Goal: Task Accomplishment & Management: Use online tool/utility

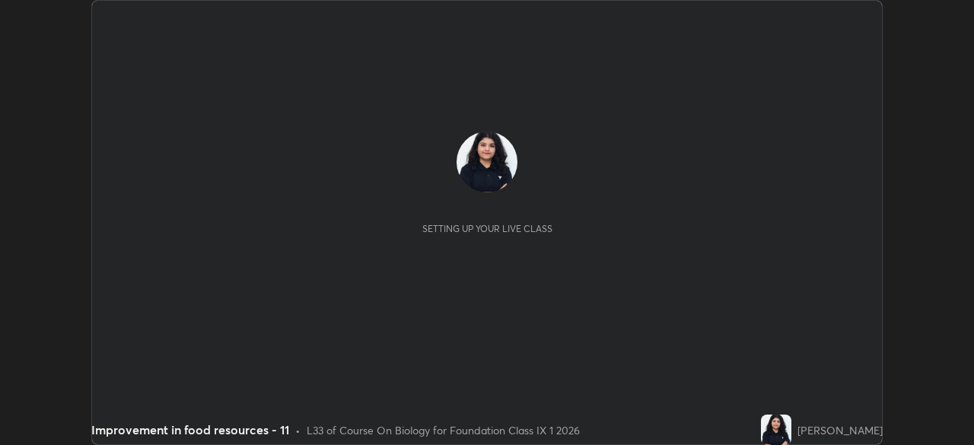
scroll to position [445, 973]
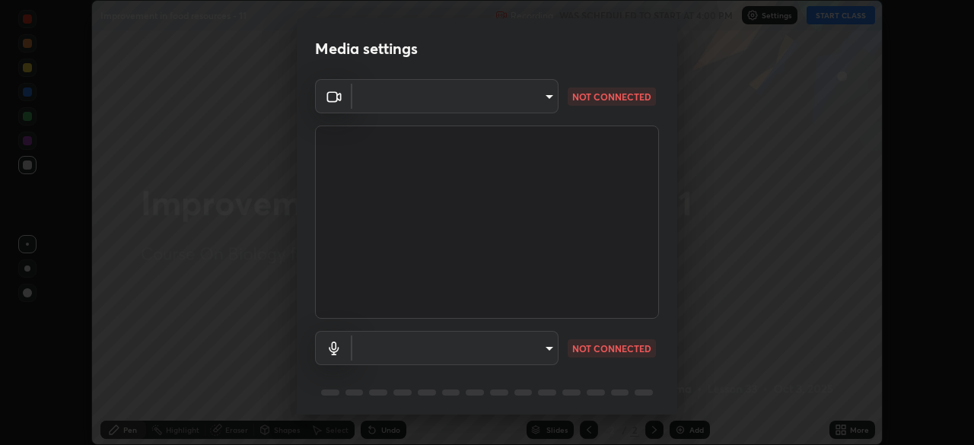
type input "bb042f4cef02672c8476b3eb7f28b41a7a7948f490d26ebfcad6535361d2bffd"
type input "default"
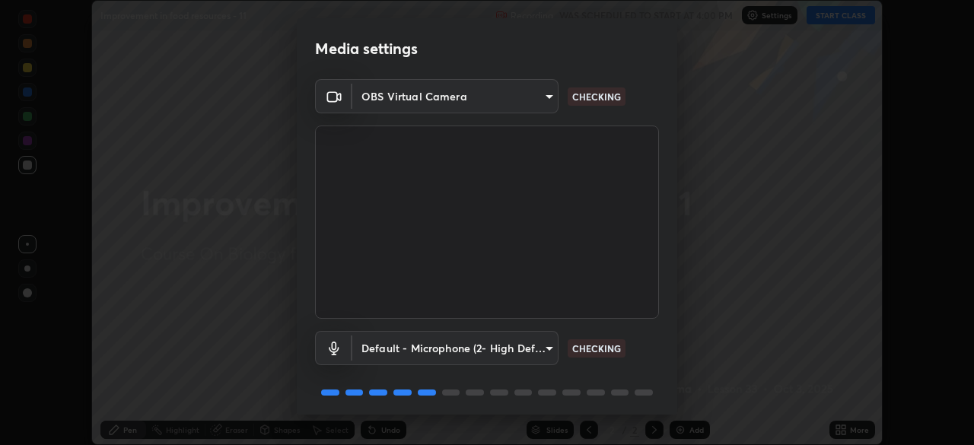
scroll to position [54, 0]
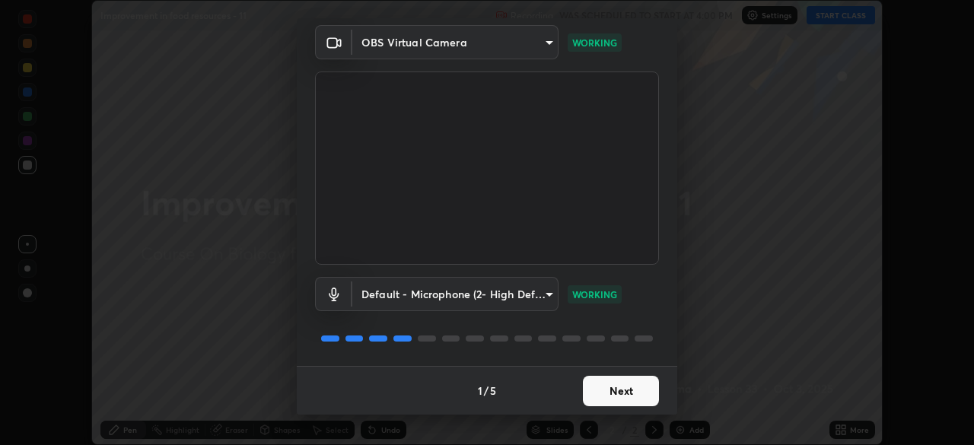
click at [621, 394] on button "Next" at bounding box center [621, 391] width 76 height 30
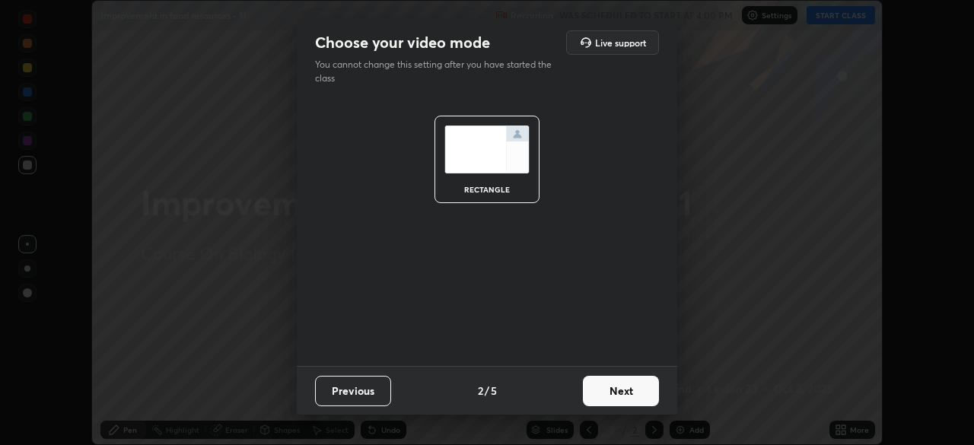
click at [626, 385] on button "Next" at bounding box center [621, 391] width 76 height 30
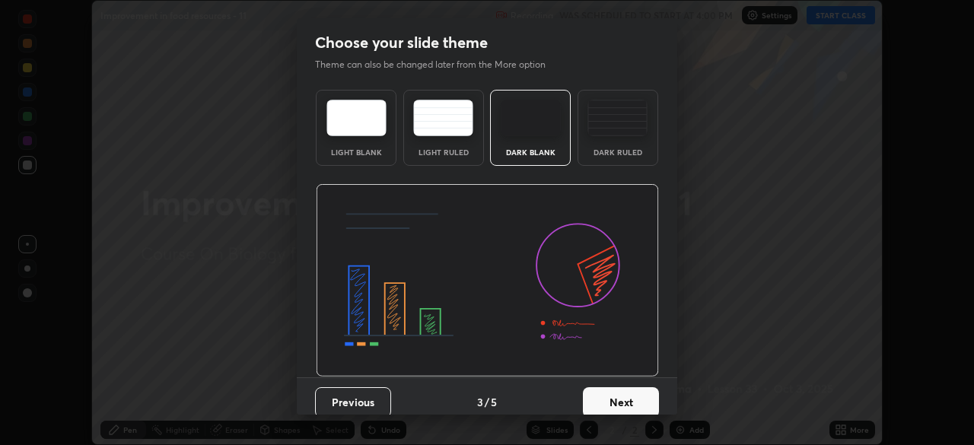
click at [622, 387] on button "Next" at bounding box center [621, 402] width 76 height 30
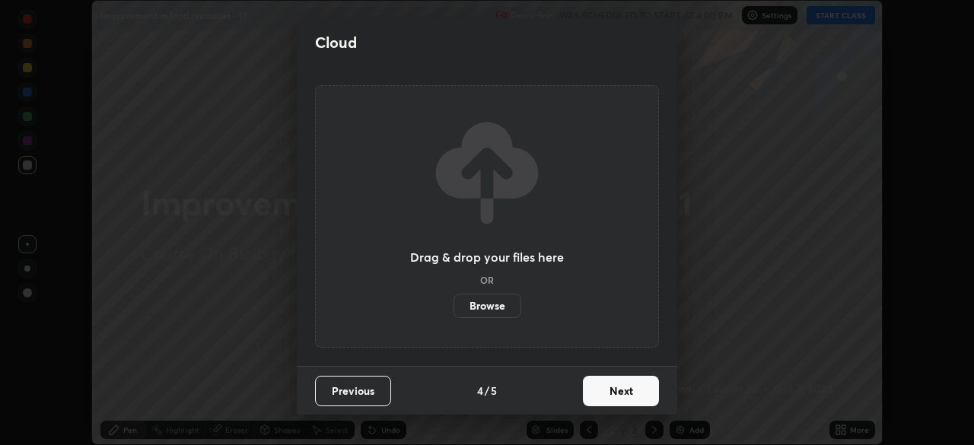
click at [500, 296] on label "Browse" at bounding box center [487, 306] width 68 height 24
click at [453, 296] on input "Browse" at bounding box center [453, 306] width 0 height 24
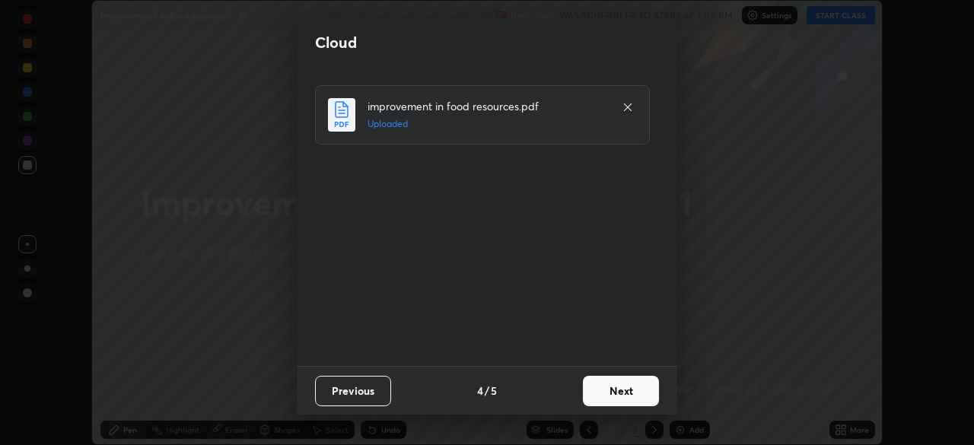
click at [599, 397] on button "Next" at bounding box center [621, 391] width 76 height 30
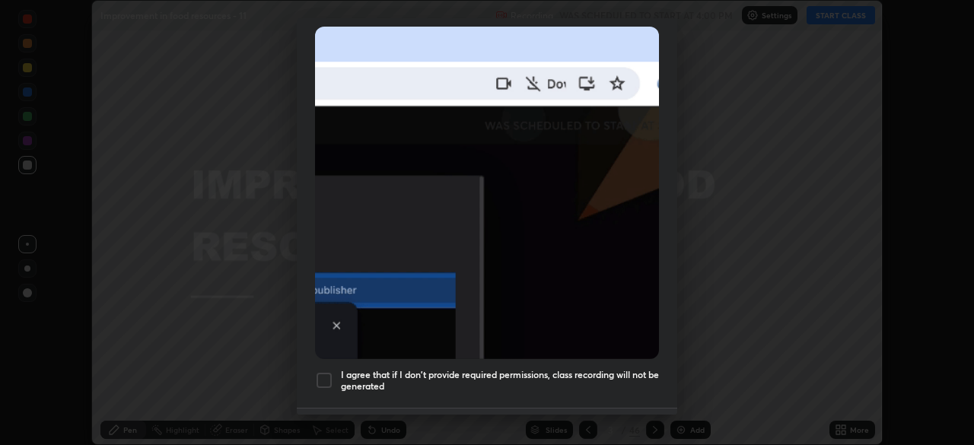
scroll to position [364, 0]
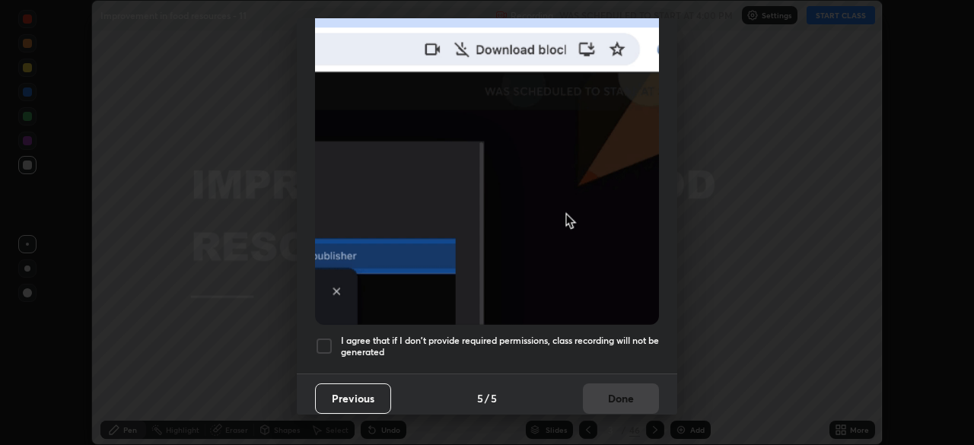
click at [323, 345] on div at bounding box center [324, 346] width 18 height 18
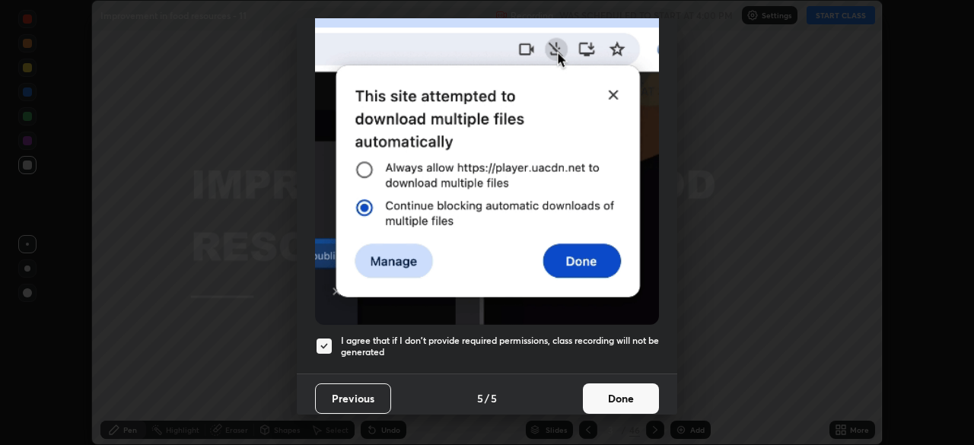
click at [603, 388] on button "Done" at bounding box center [621, 398] width 76 height 30
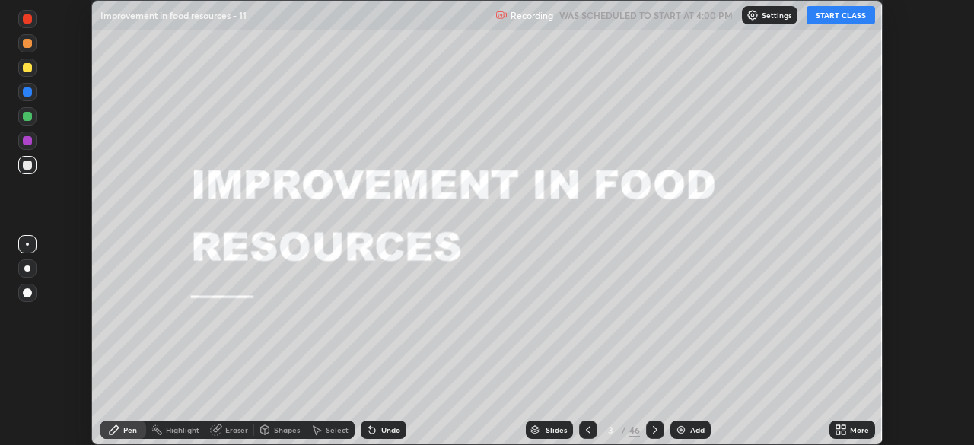
click at [834, 17] on button "START CLASS" at bounding box center [840, 15] width 68 height 18
click at [558, 421] on div "Slides" at bounding box center [549, 430] width 47 height 18
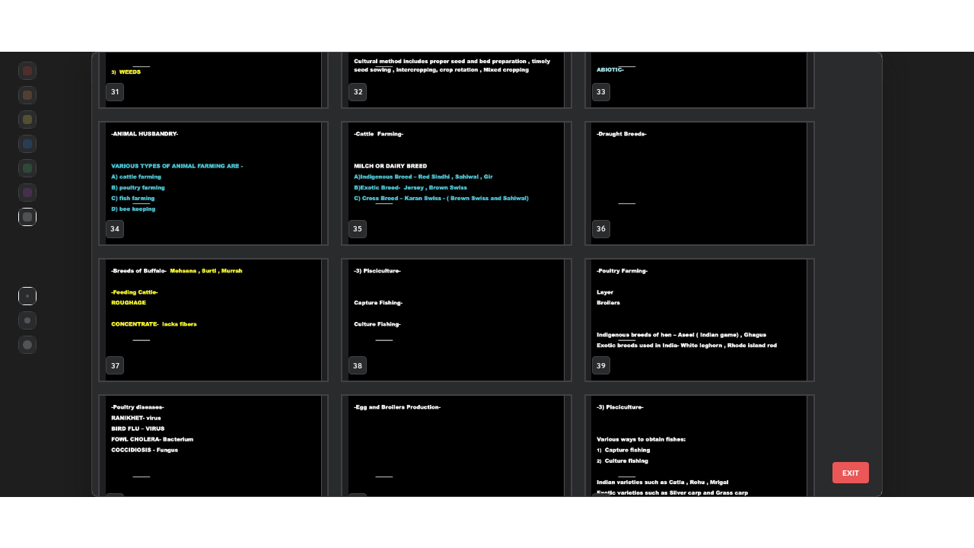
scroll to position [1441, 0]
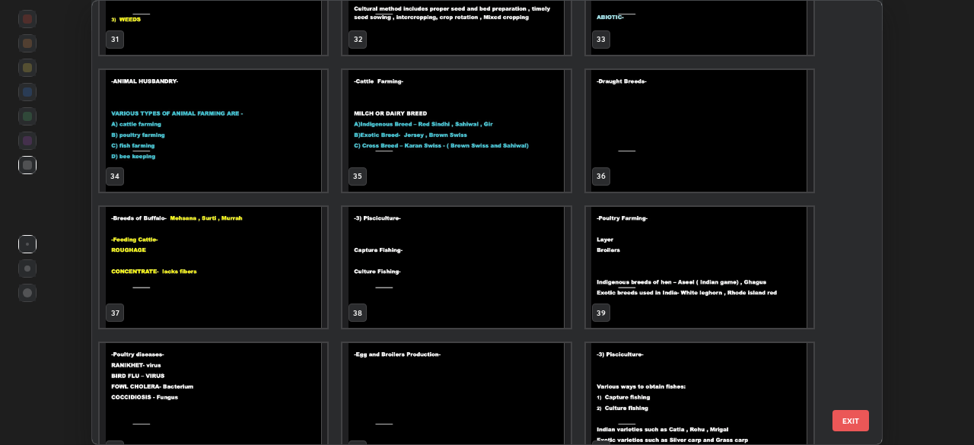
click at [545, 173] on img "grid" at bounding box center [455, 131] width 227 height 122
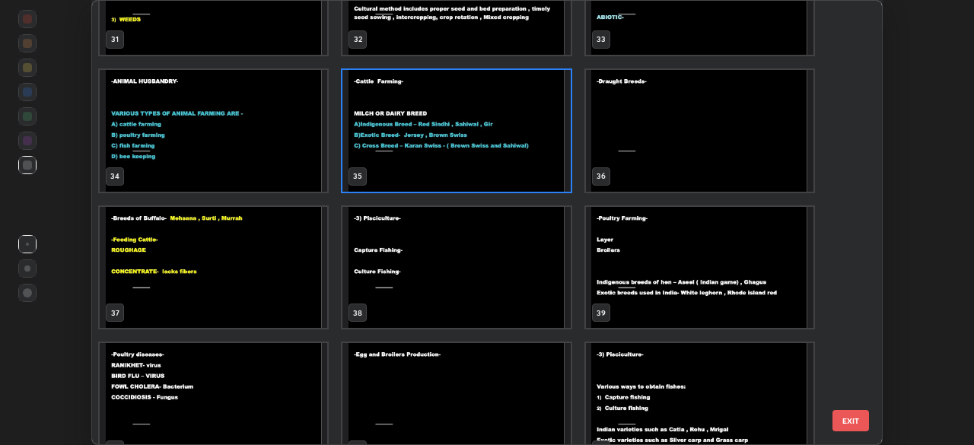
click at [549, 174] on img "grid" at bounding box center [455, 131] width 227 height 122
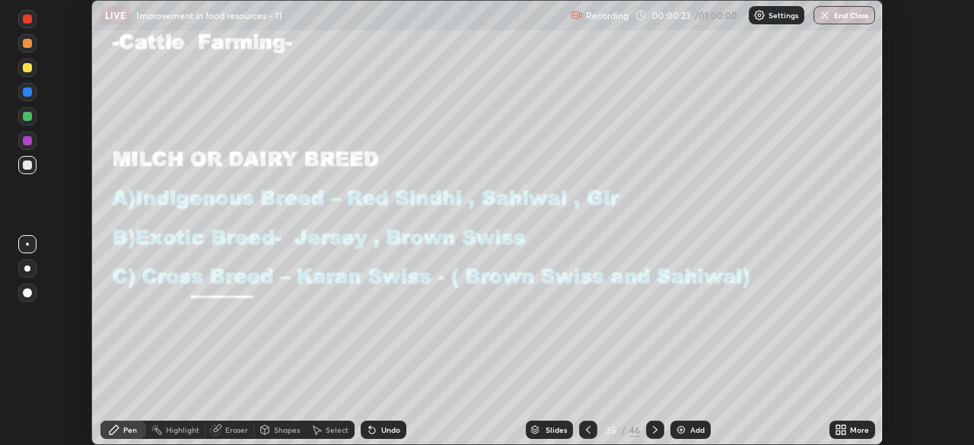
click at [847, 428] on div "More" at bounding box center [852, 430] width 46 height 18
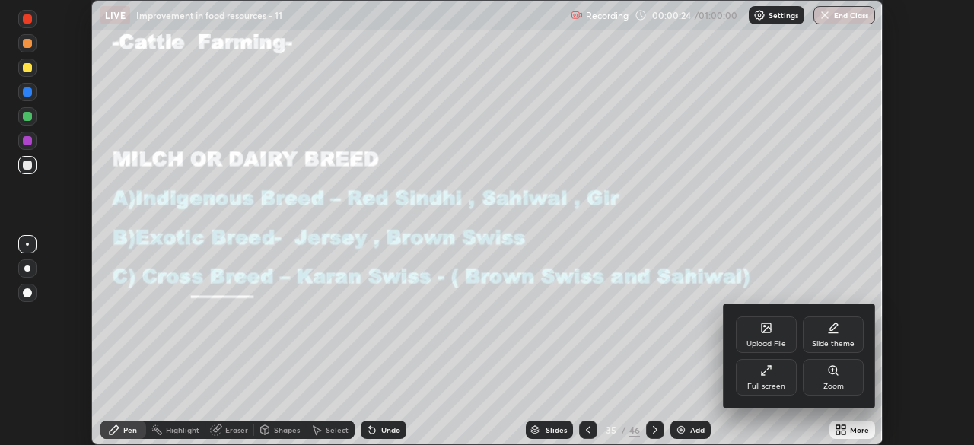
click at [777, 383] on div "Full screen" at bounding box center [766, 387] width 38 height 8
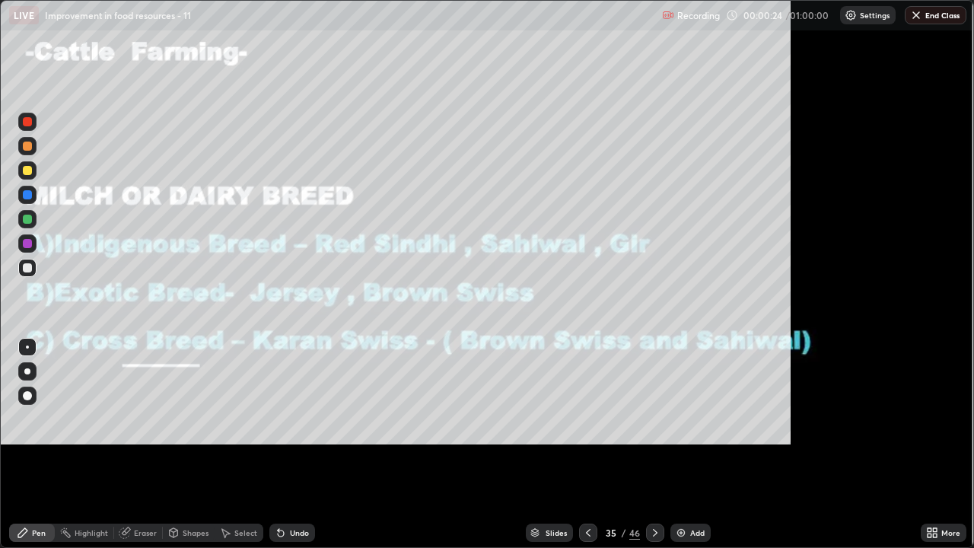
scroll to position [548, 974]
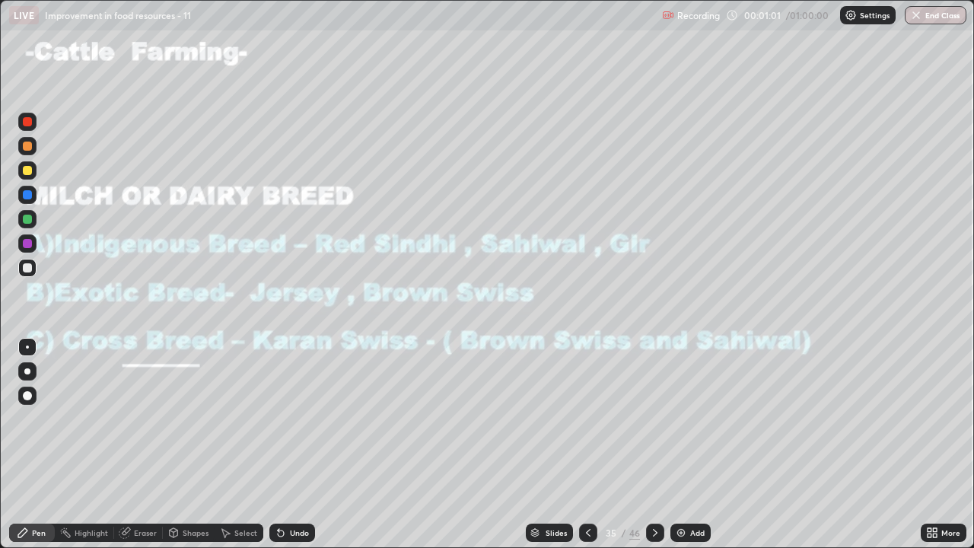
click at [655, 444] on icon at bounding box center [655, 532] width 12 height 12
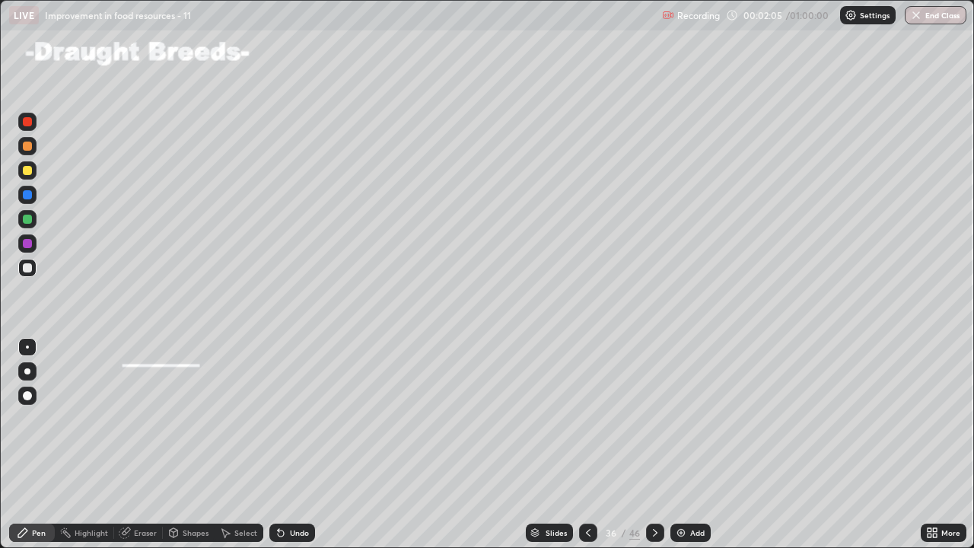
click at [648, 444] on div at bounding box center [655, 532] width 18 height 30
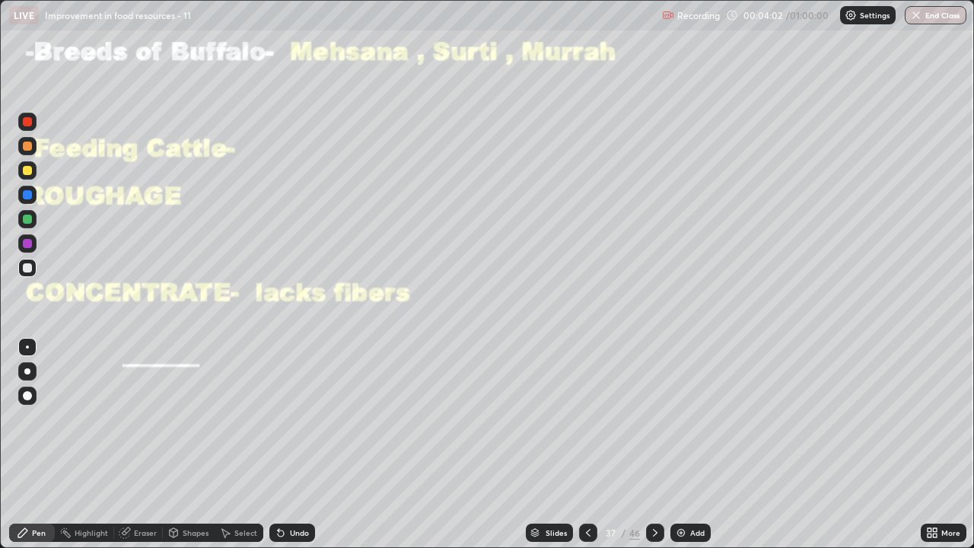
click at [30, 246] on div at bounding box center [27, 243] width 9 height 9
click at [287, 444] on div "Undo" at bounding box center [292, 532] width 46 height 18
click at [29, 268] on div at bounding box center [27, 267] width 9 height 9
click at [653, 444] on icon at bounding box center [655, 532] width 12 height 12
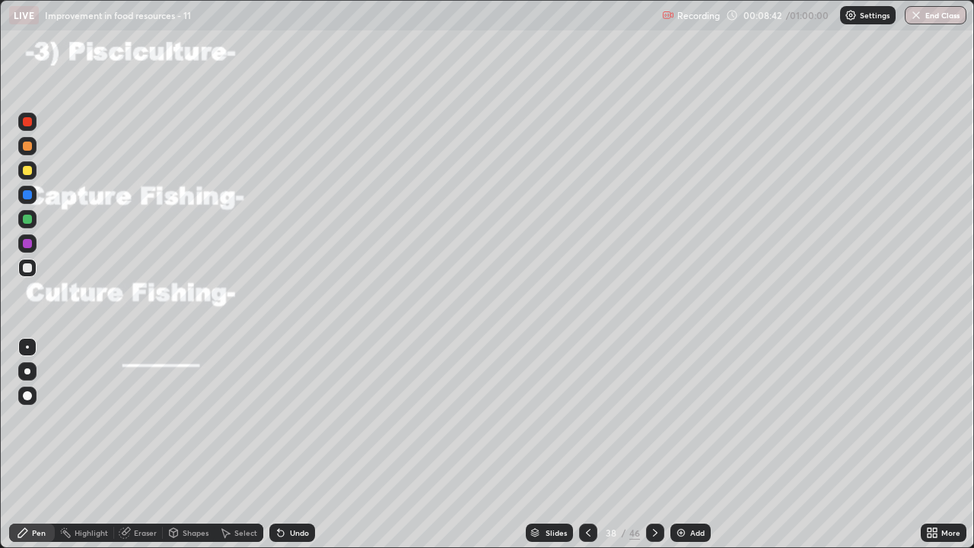
click at [592, 444] on icon at bounding box center [588, 532] width 12 height 12
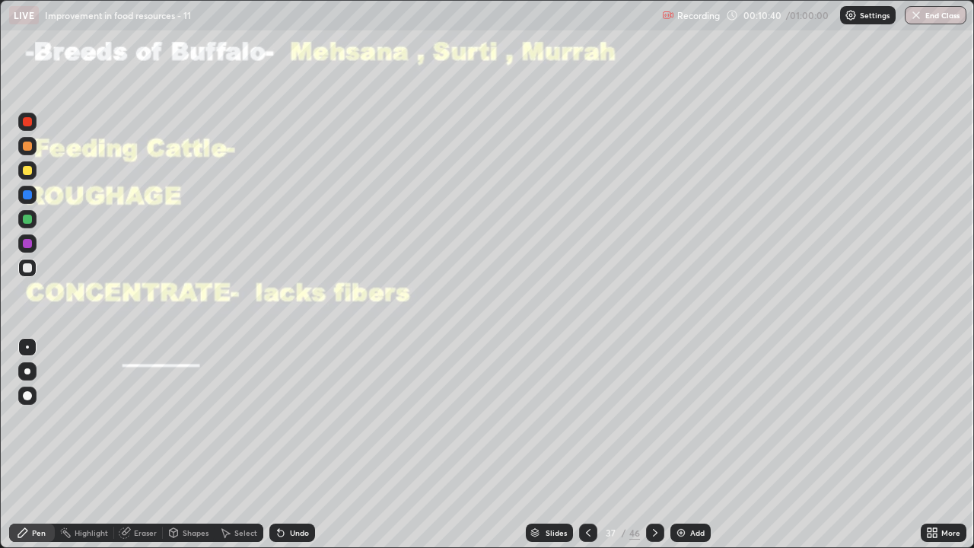
click at [657, 444] on div at bounding box center [655, 532] width 18 height 18
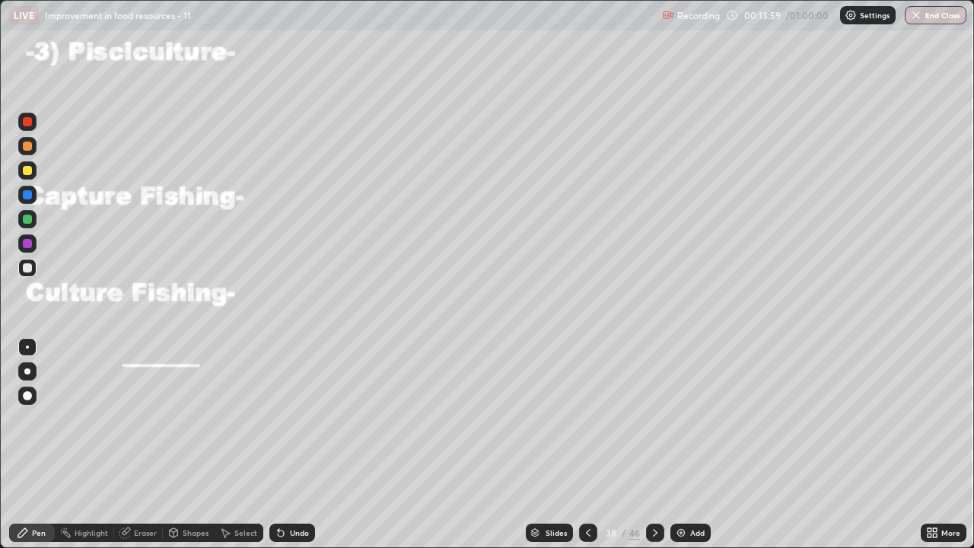
click at [653, 444] on icon at bounding box center [655, 533] width 5 height 8
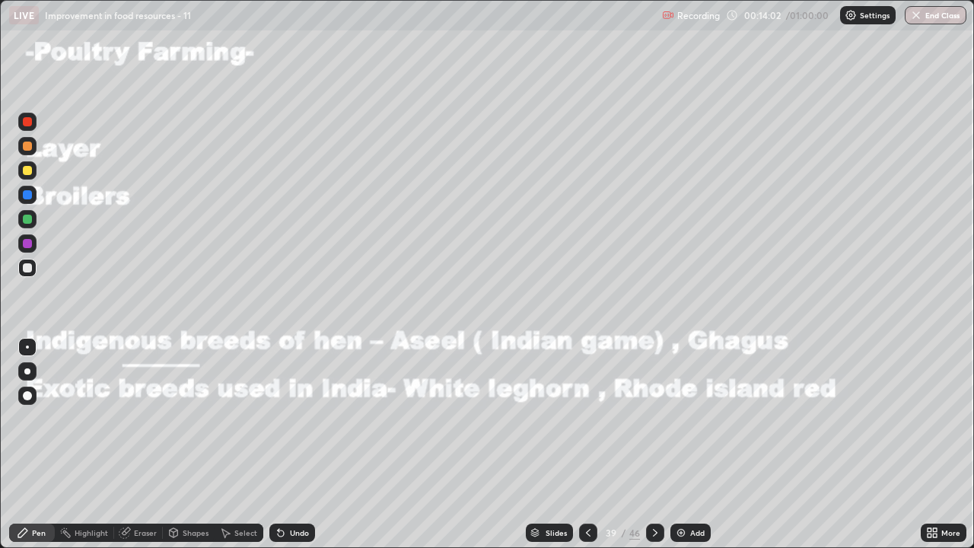
click at [649, 444] on icon at bounding box center [655, 532] width 12 height 12
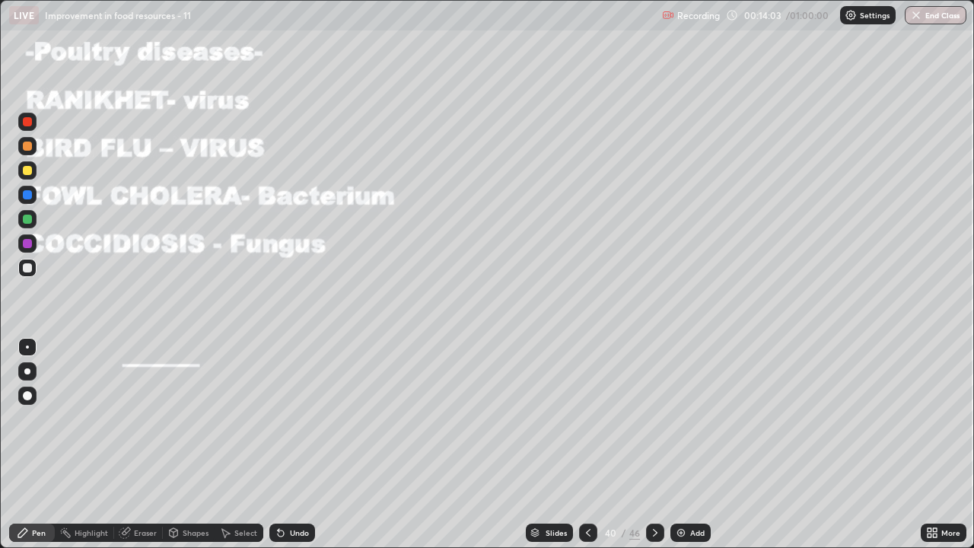
click at [646, 444] on div at bounding box center [655, 532] width 18 height 30
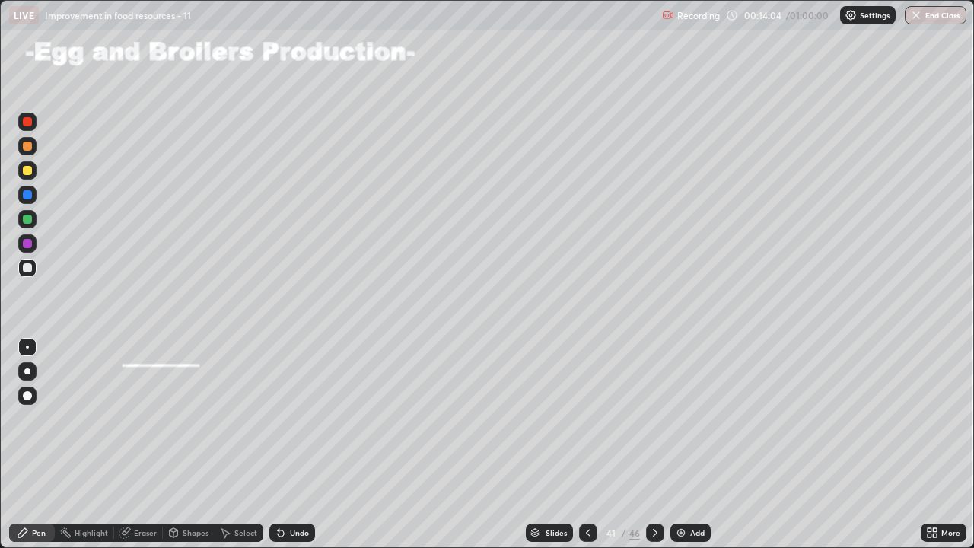
click at [647, 444] on div at bounding box center [655, 532] width 18 height 30
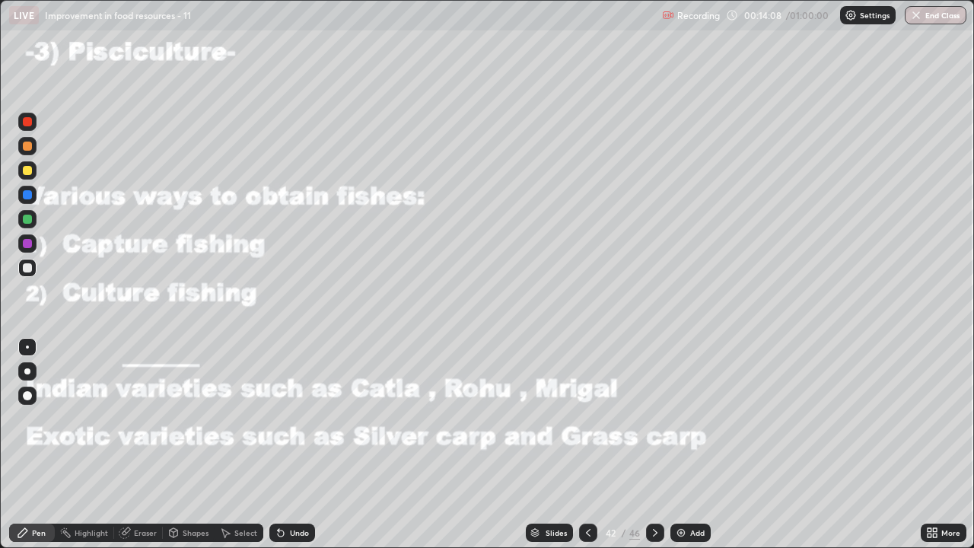
click at [646, 444] on div at bounding box center [655, 532] width 18 height 18
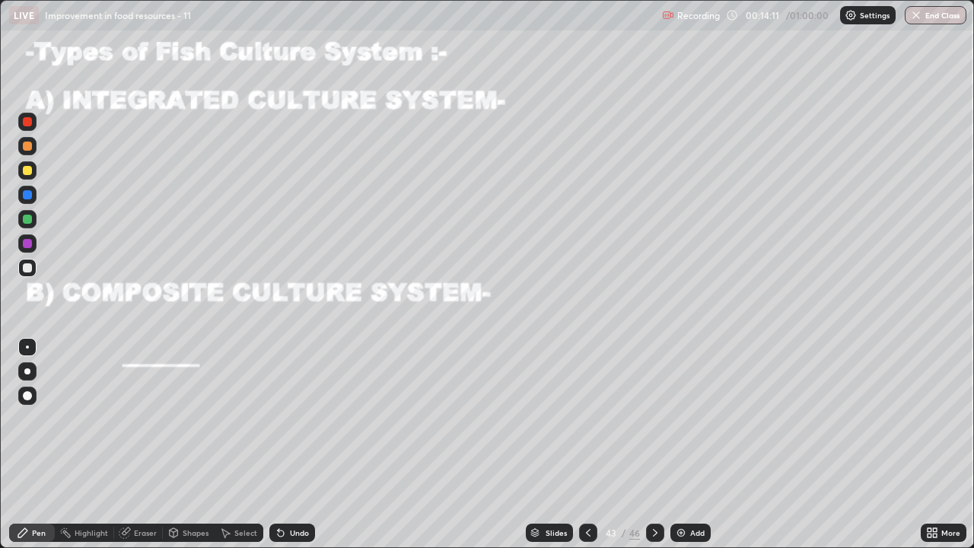
click at [586, 444] on icon at bounding box center [588, 532] width 12 height 12
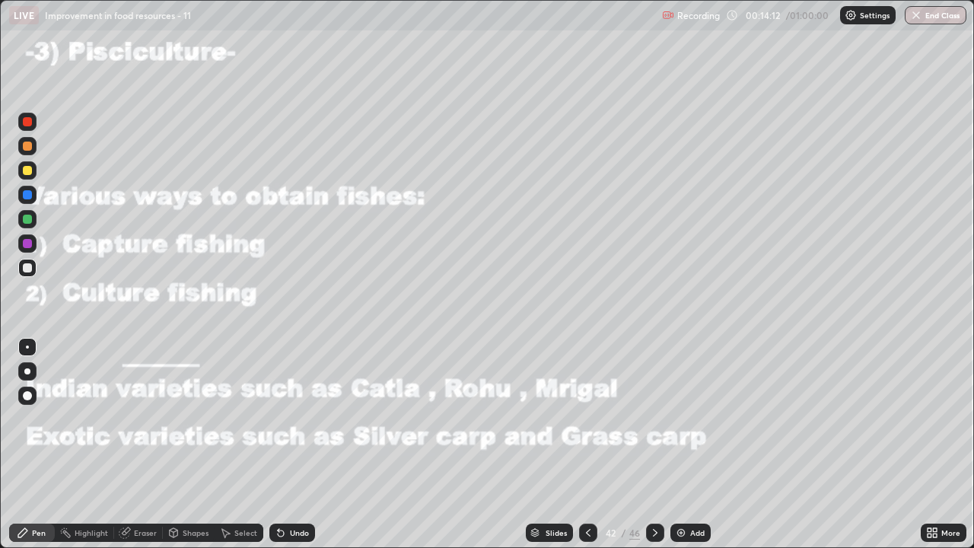
click at [587, 444] on div at bounding box center [588, 532] width 18 height 30
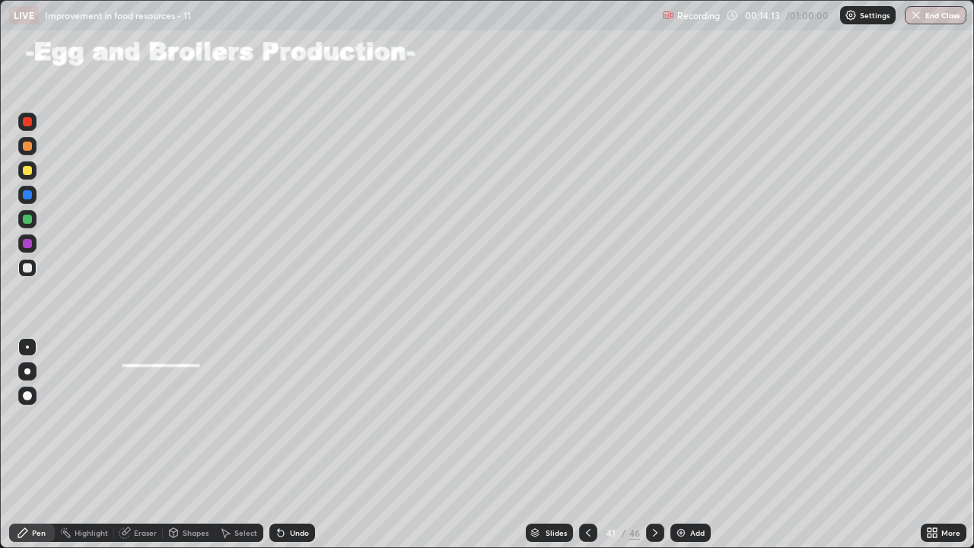
click at [583, 444] on div at bounding box center [588, 532] width 18 height 30
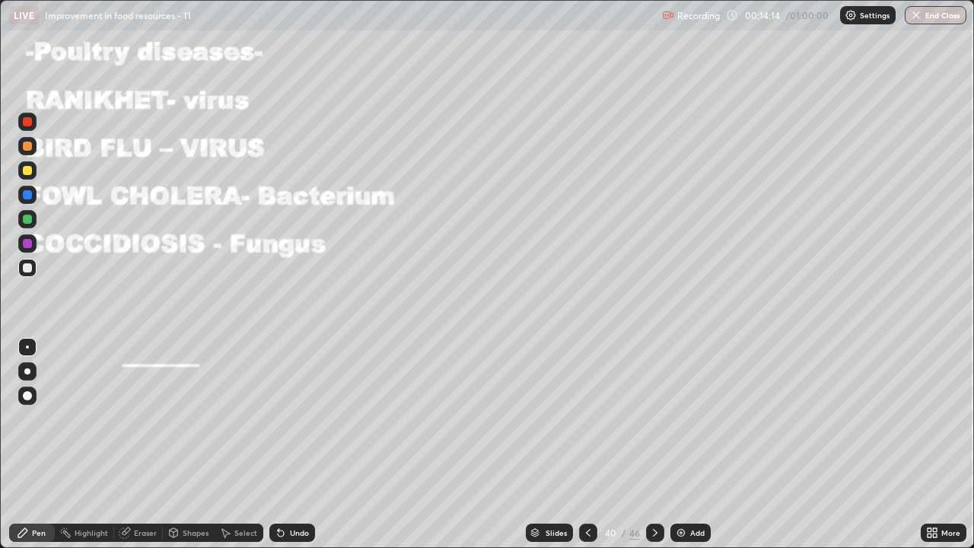
click at [586, 444] on div at bounding box center [588, 532] width 18 height 18
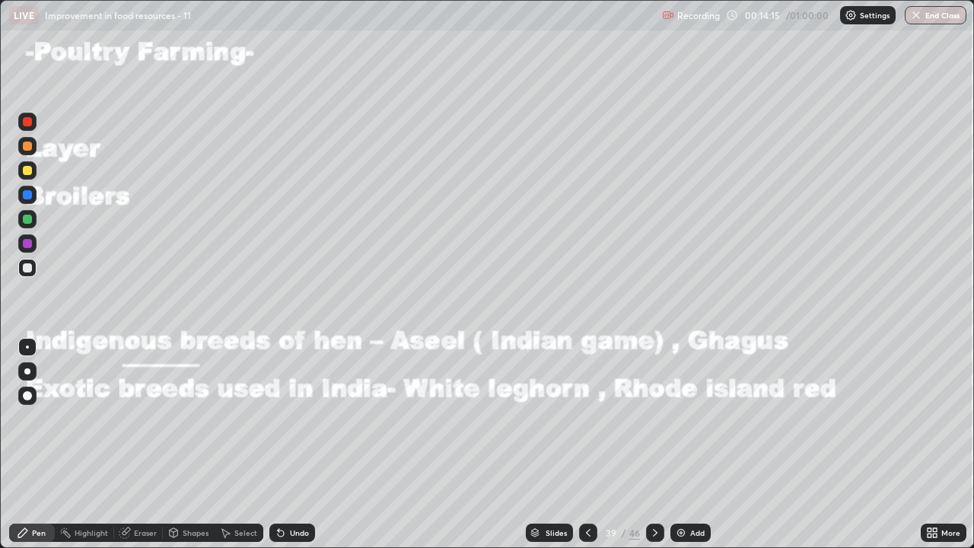
click at [583, 444] on div at bounding box center [588, 532] width 18 height 30
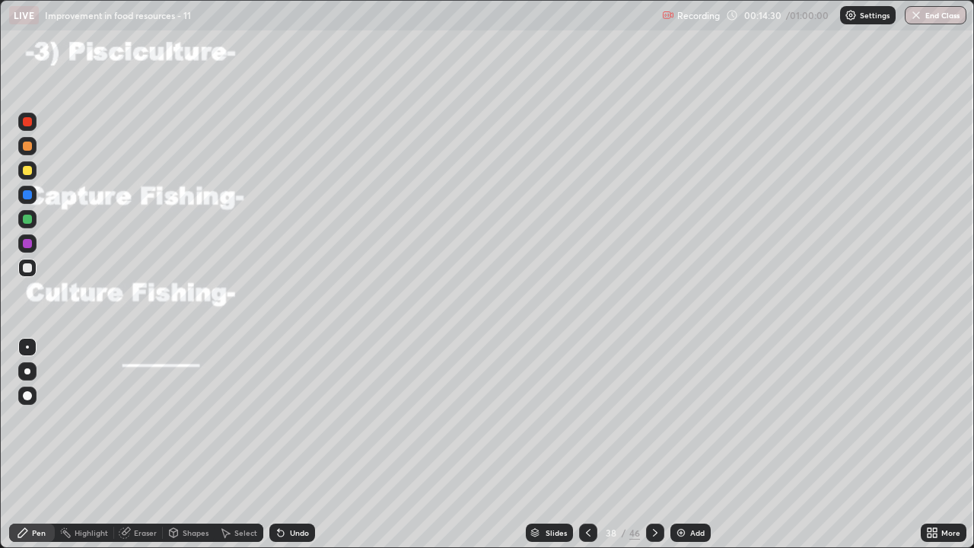
click at [28, 146] on div at bounding box center [27, 145] width 9 height 9
click at [30, 196] on div at bounding box center [27, 194] width 9 height 9
click at [656, 444] on icon at bounding box center [655, 532] width 12 height 12
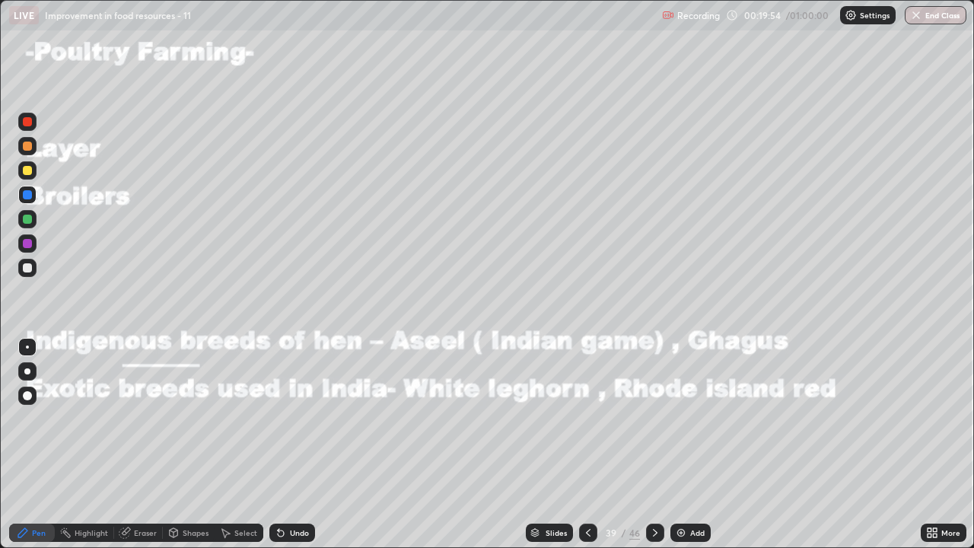
click at [30, 146] on div at bounding box center [27, 145] width 9 height 9
click at [31, 173] on div at bounding box center [27, 170] width 9 height 9
click at [653, 444] on icon at bounding box center [655, 533] width 5 height 8
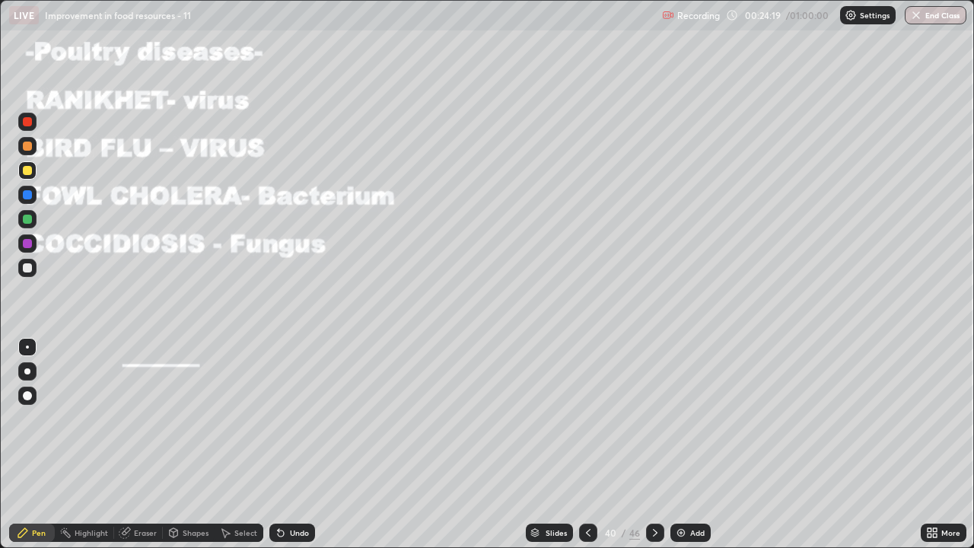
click at [586, 444] on icon at bounding box center [588, 532] width 12 height 12
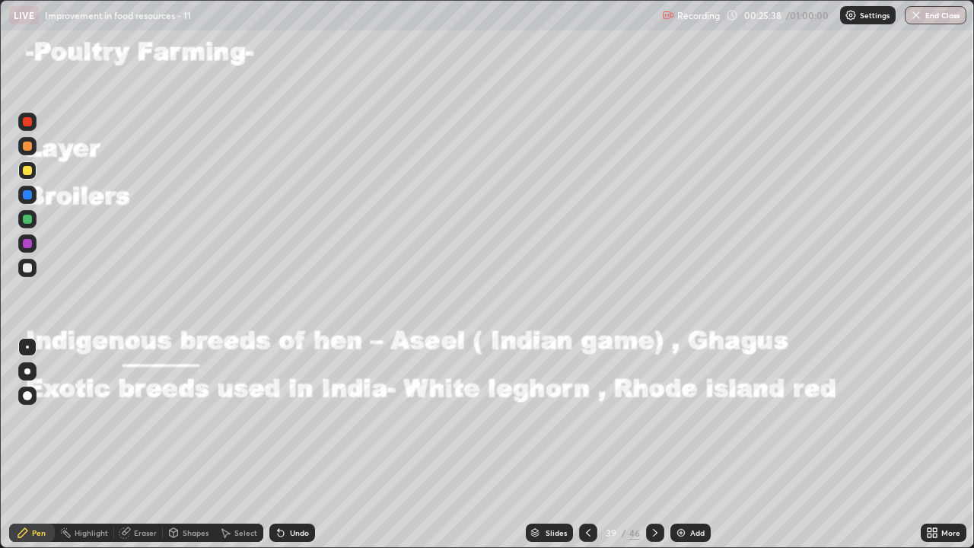
click at [652, 444] on icon at bounding box center [655, 532] width 12 height 12
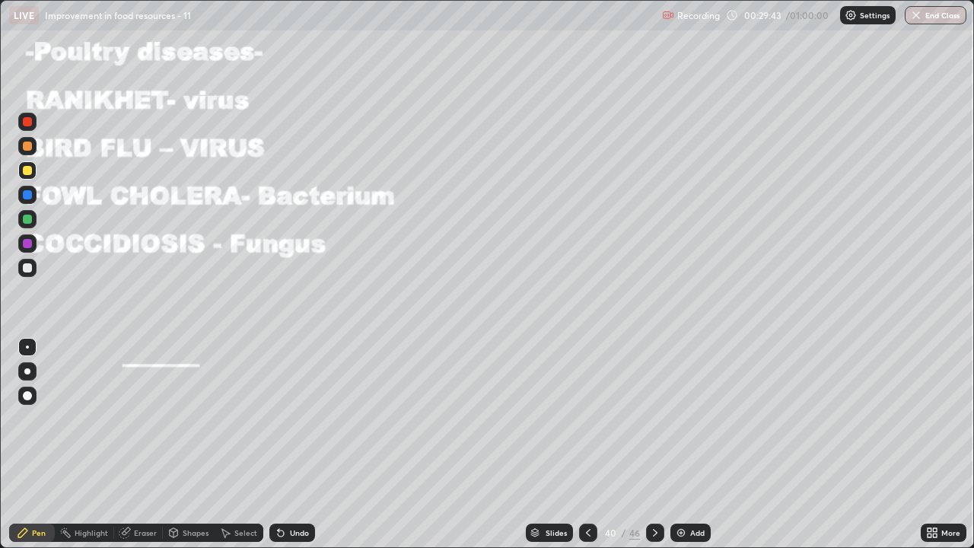
click at [659, 444] on div at bounding box center [655, 532] width 18 height 18
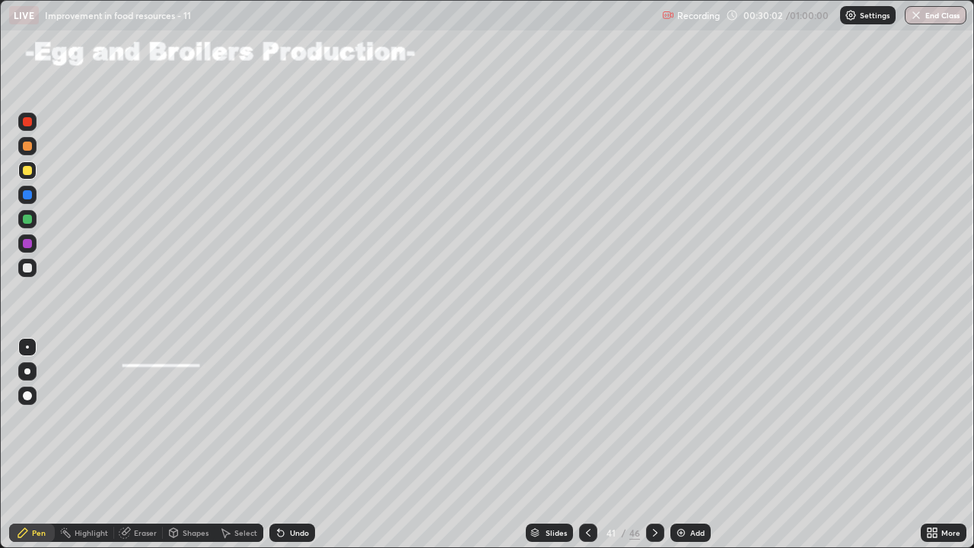
click at [589, 444] on icon at bounding box center [588, 532] width 12 height 12
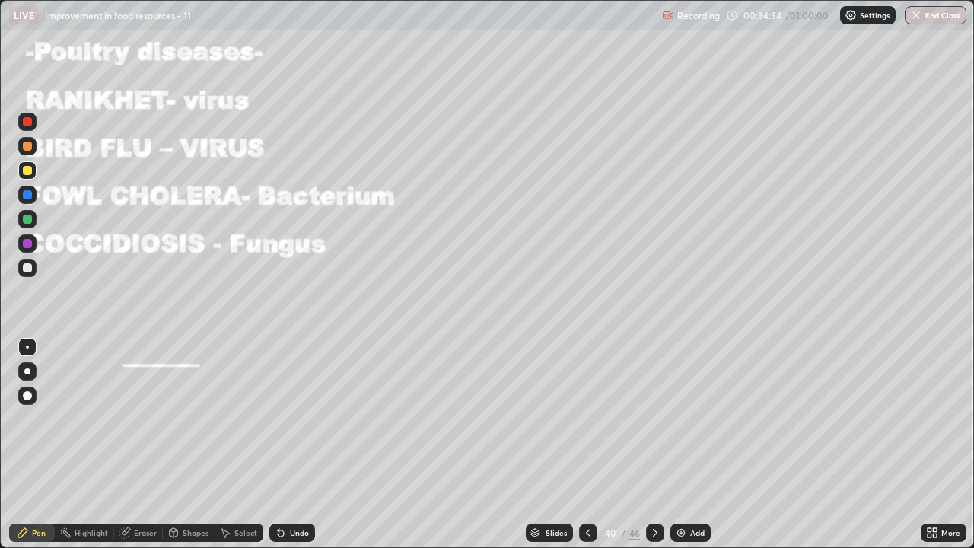
click at [658, 444] on icon at bounding box center [655, 532] width 12 height 12
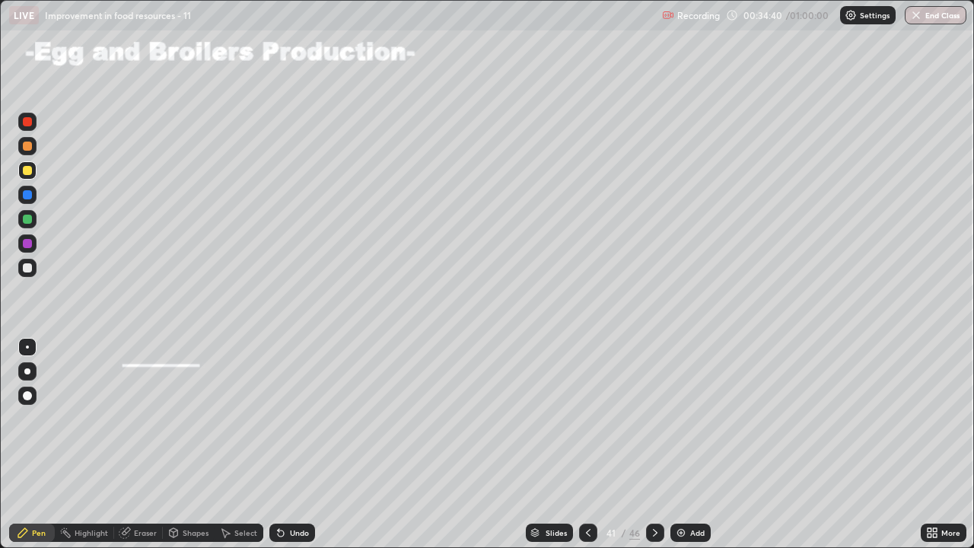
click at [659, 444] on icon at bounding box center [655, 532] width 12 height 12
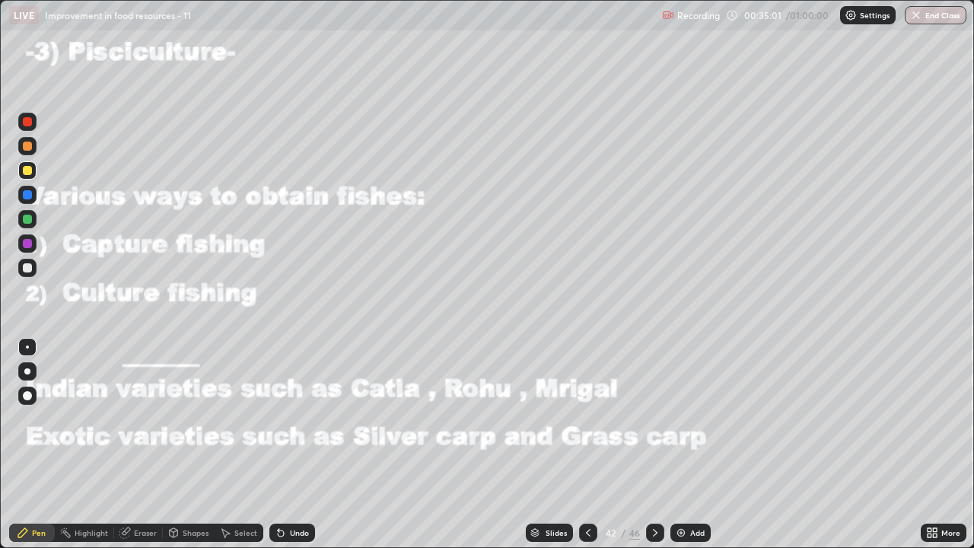
click at [29, 244] on div at bounding box center [27, 243] width 9 height 9
click at [653, 444] on icon at bounding box center [655, 532] width 12 height 12
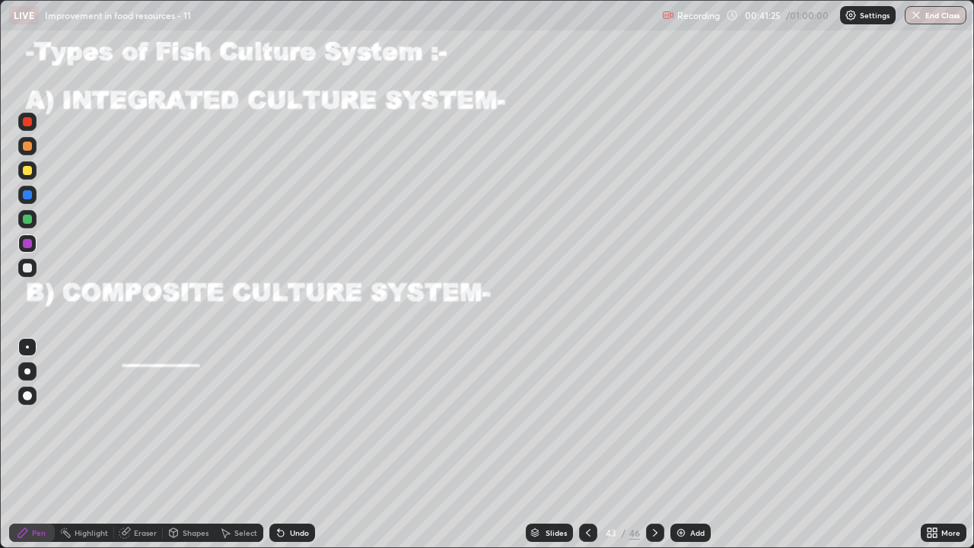
click at [28, 271] on div at bounding box center [27, 267] width 9 height 9
click at [291, 444] on div "Undo" at bounding box center [299, 533] width 19 height 8
click at [29, 246] on div at bounding box center [27, 243] width 9 height 9
click at [27, 263] on div at bounding box center [27, 267] width 9 height 9
click at [362, 444] on div "Slides 43 / 46 Add" at bounding box center [617, 532] width 605 height 30
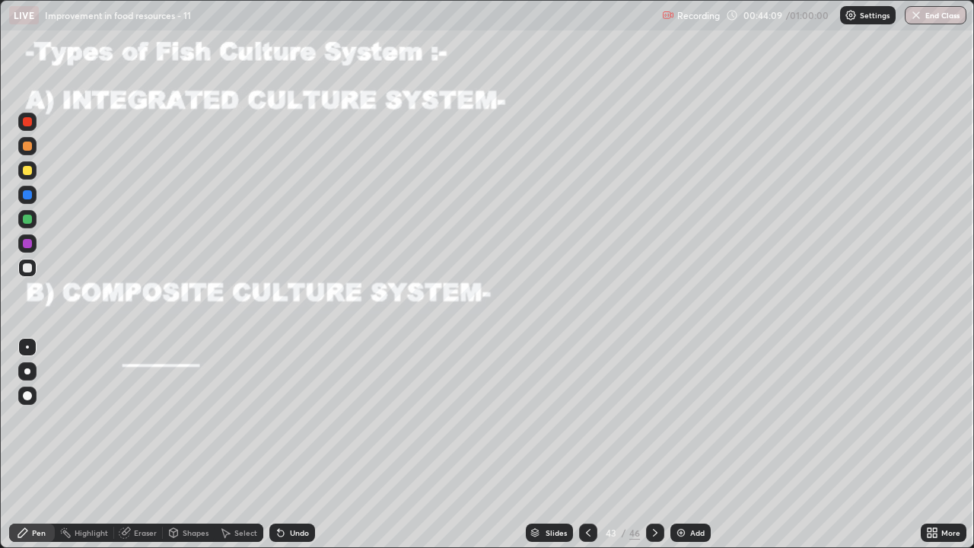
click at [424, 444] on div "Slides 43 / 46 Add" at bounding box center [617, 532] width 605 height 30
click at [582, 444] on div at bounding box center [588, 532] width 18 height 30
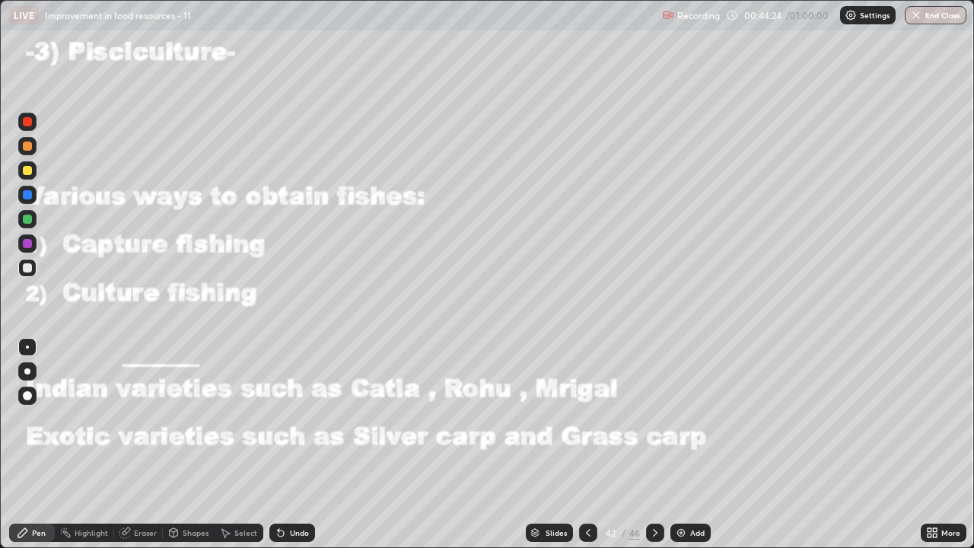
click at [659, 444] on div at bounding box center [655, 532] width 18 height 18
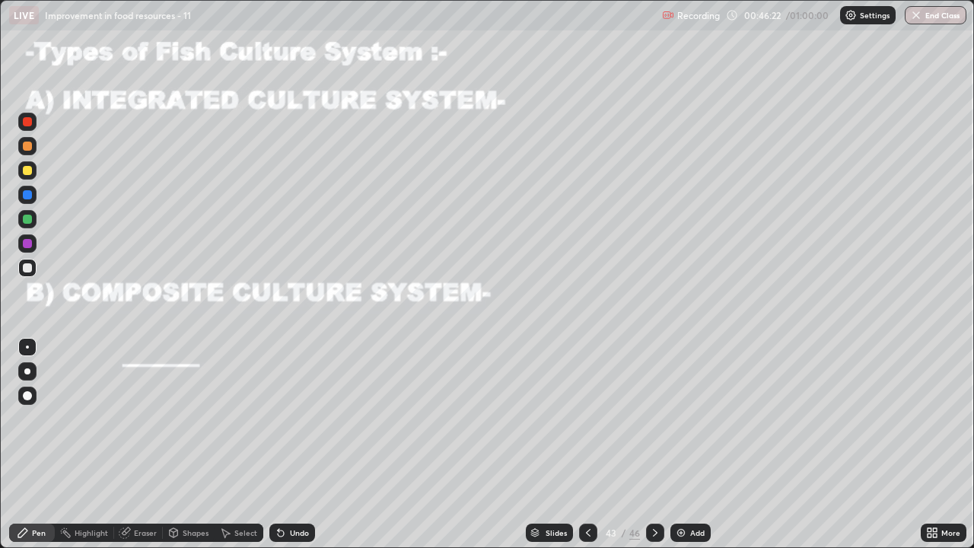
click at [653, 444] on icon at bounding box center [655, 532] width 12 height 12
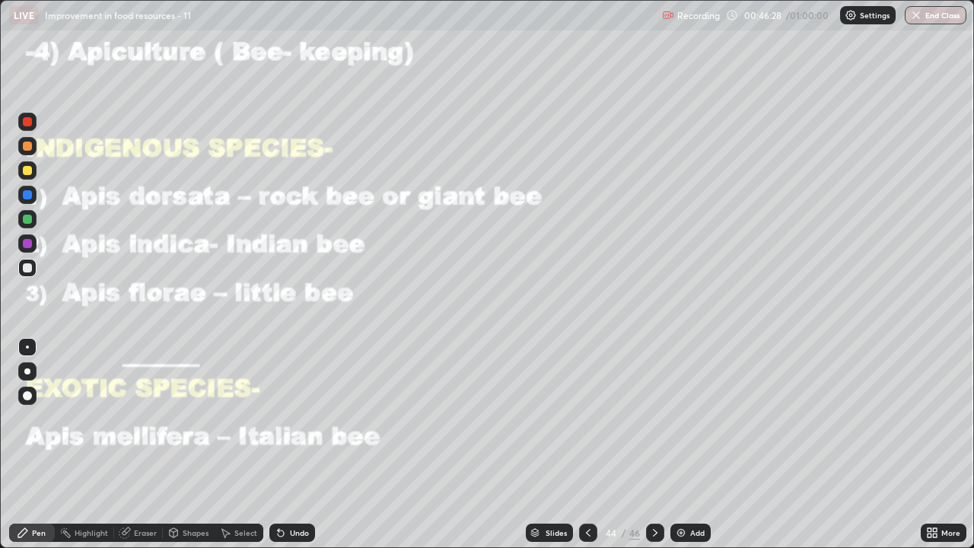
click at [587, 444] on icon at bounding box center [588, 532] width 12 height 12
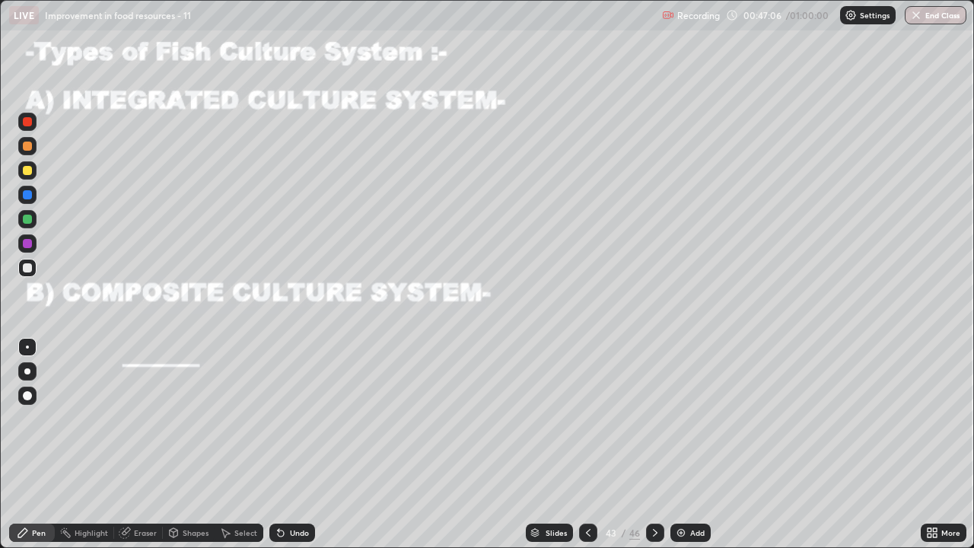
click at [655, 444] on icon at bounding box center [655, 532] width 12 height 12
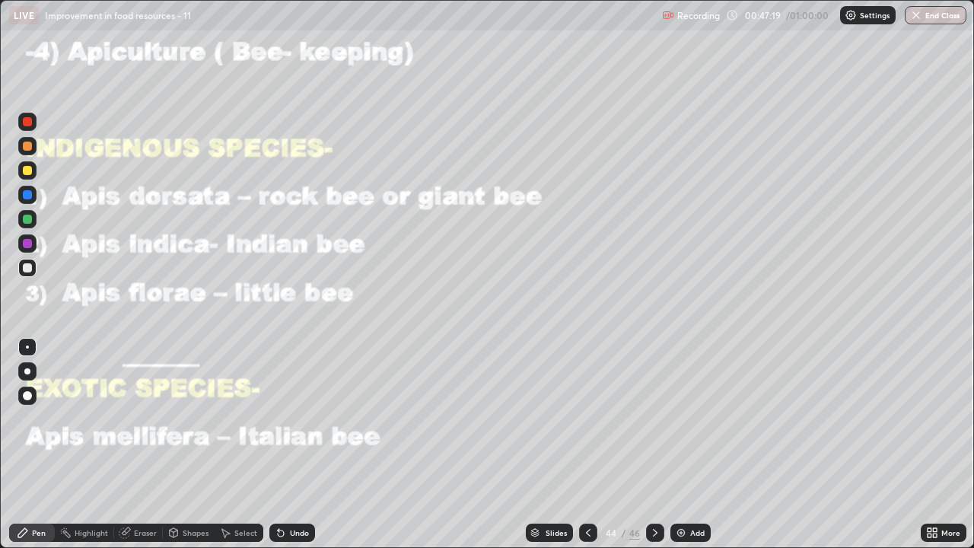
click at [30, 243] on div at bounding box center [27, 243] width 9 height 9
click at [28, 148] on div at bounding box center [27, 145] width 9 height 9
click at [656, 444] on icon at bounding box center [655, 532] width 12 height 12
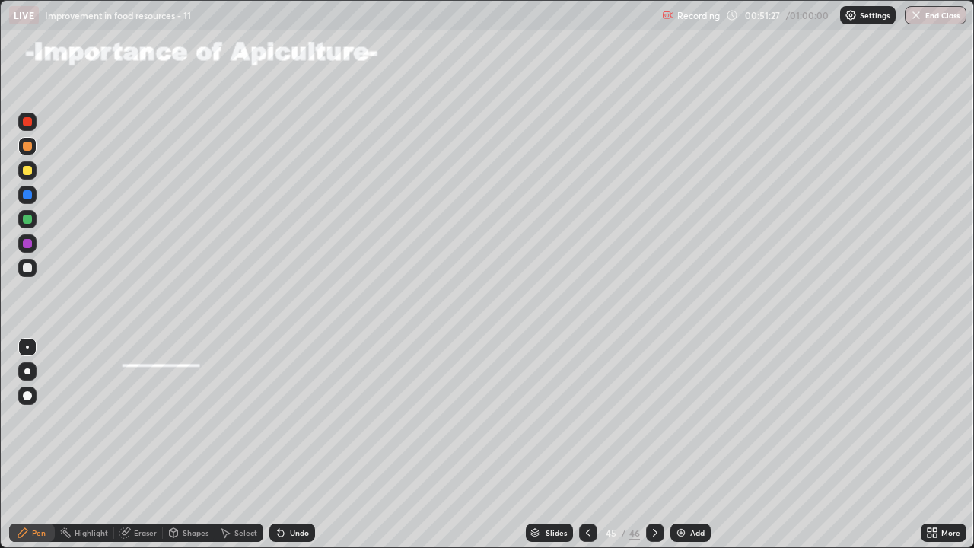
click at [586, 444] on icon at bounding box center [588, 532] width 12 height 12
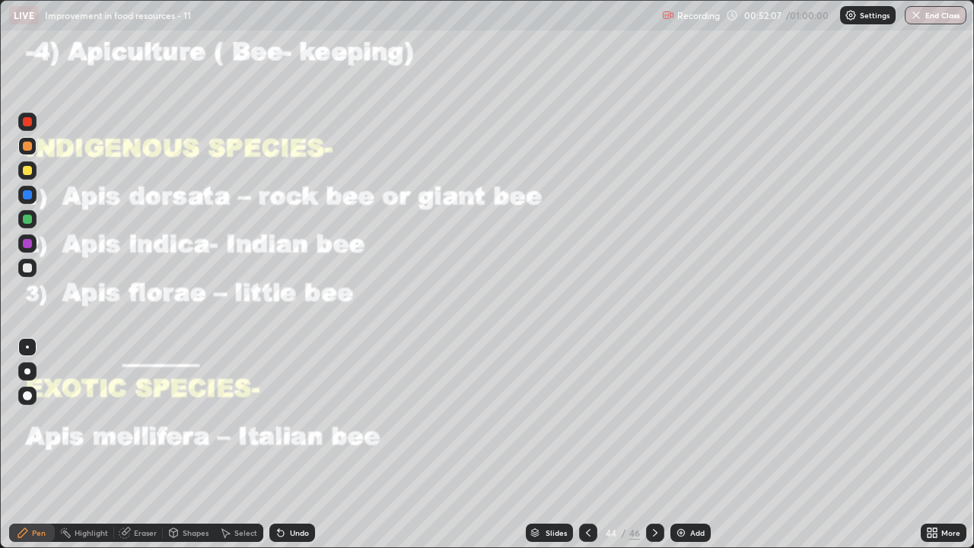
click at [653, 444] on icon at bounding box center [655, 532] width 12 height 12
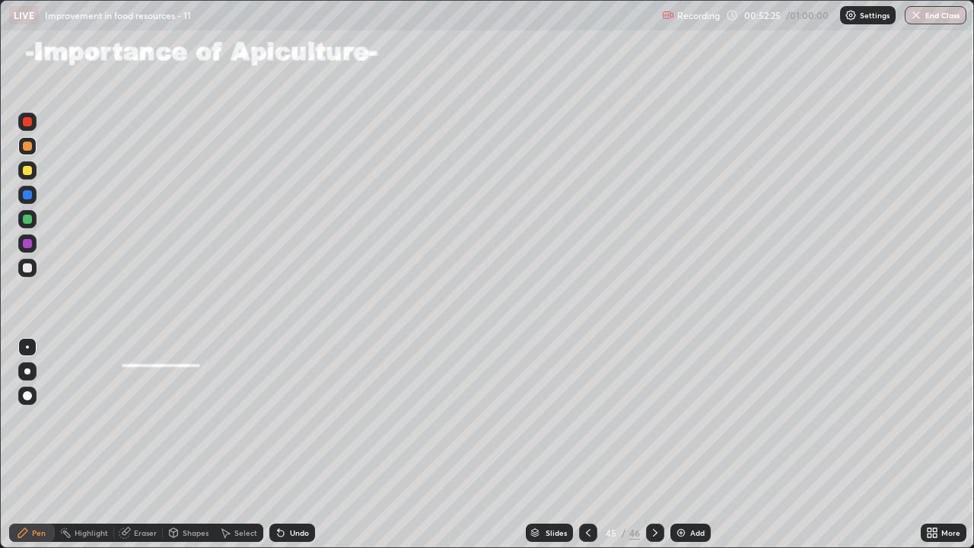
click at [651, 444] on div at bounding box center [655, 532] width 18 height 18
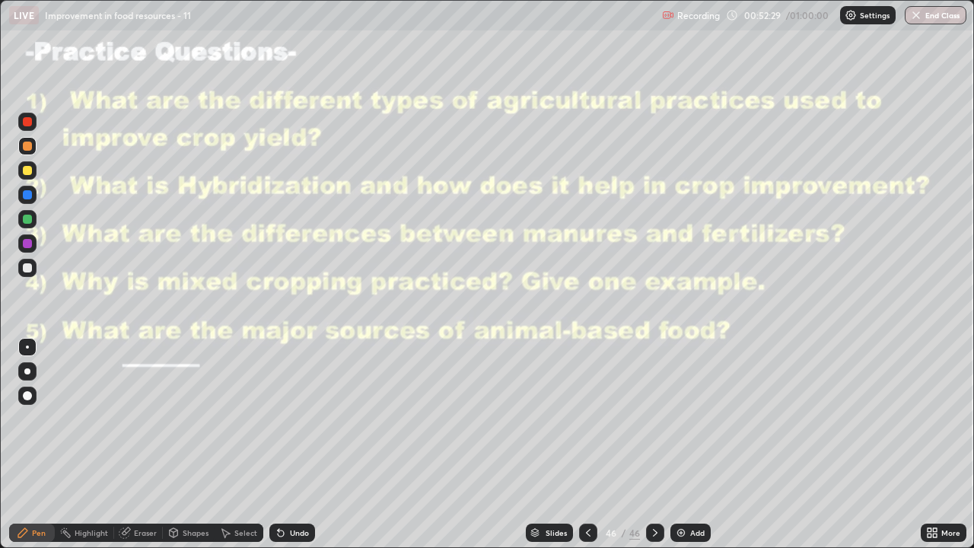
click at [588, 444] on icon at bounding box center [588, 532] width 12 height 12
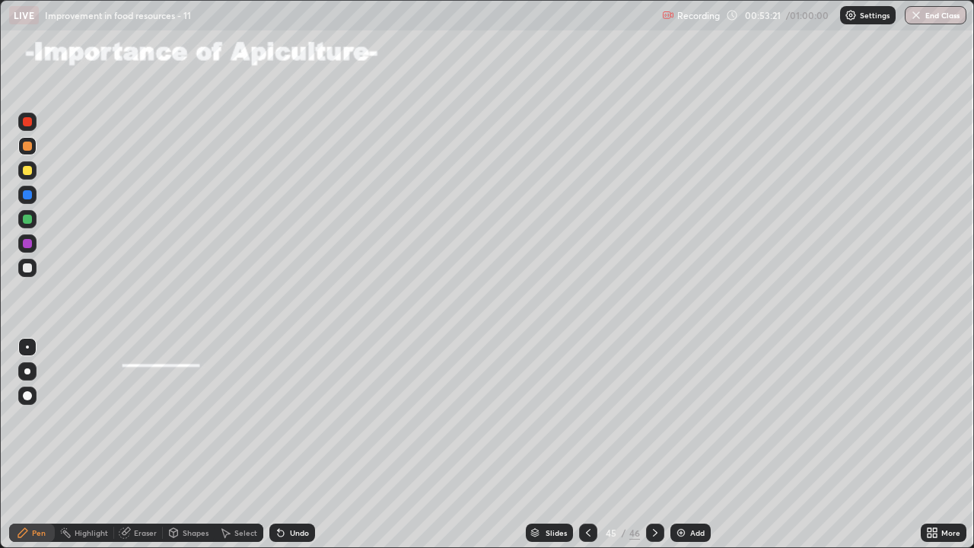
click at [25, 166] on div at bounding box center [27, 170] width 9 height 9
click at [657, 444] on icon at bounding box center [655, 532] width 12 height 12
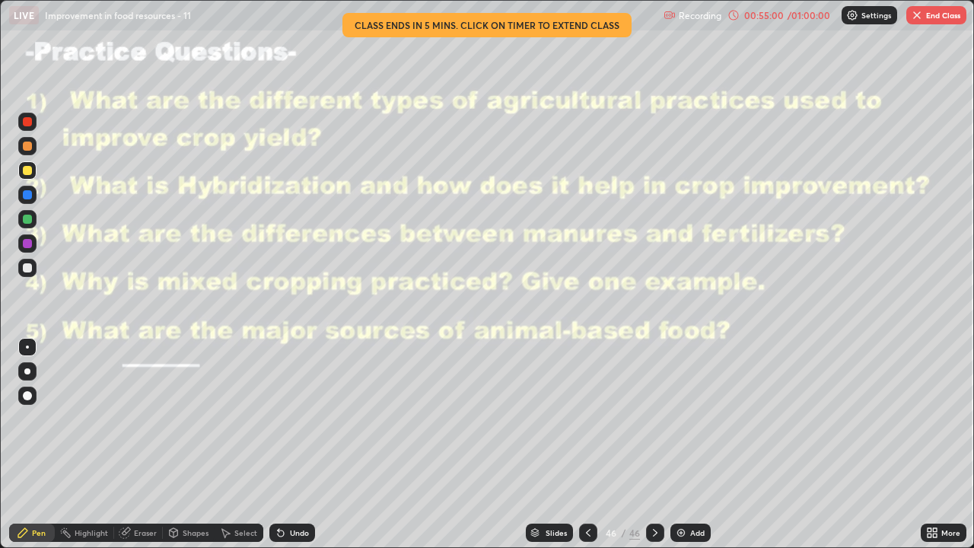
click at [34, 246] on div at bounding box center [27, 243] width 18 height 18
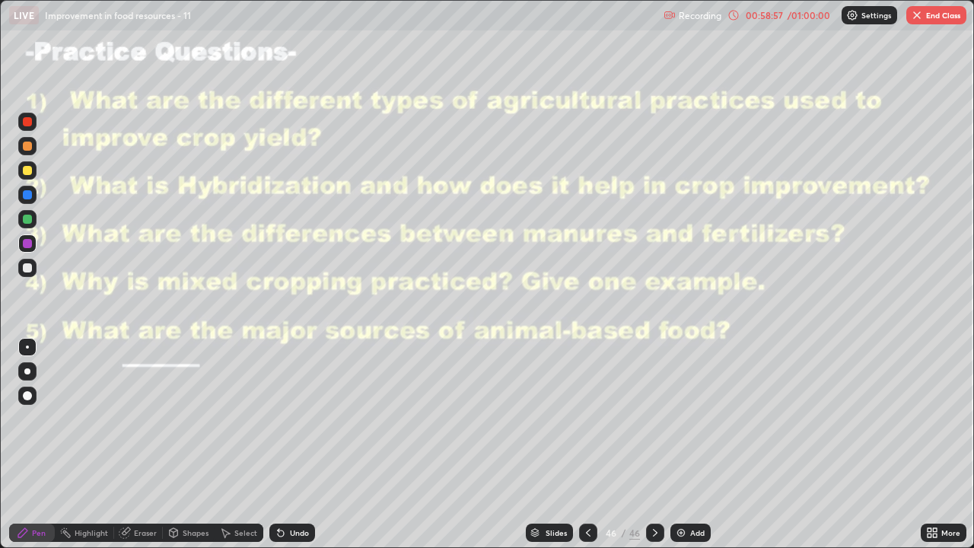
click at [945, 19] on button "End Class" at bounding box center [936, 15] width 60 height 18
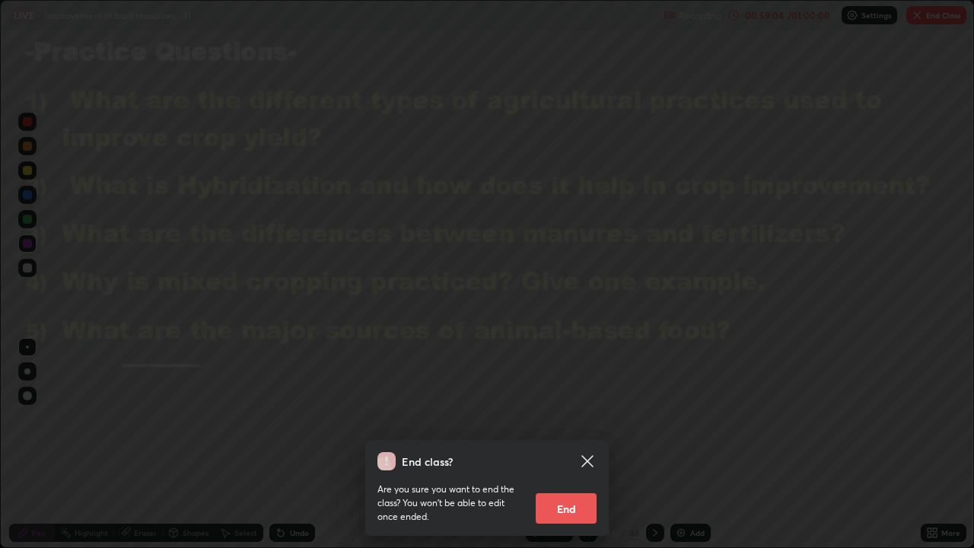
click at [926, 444] on div "End class? Are you sure you want to end the class? You won’t be able to edit on…" at bounding box center [487, 274] width 974 height 548
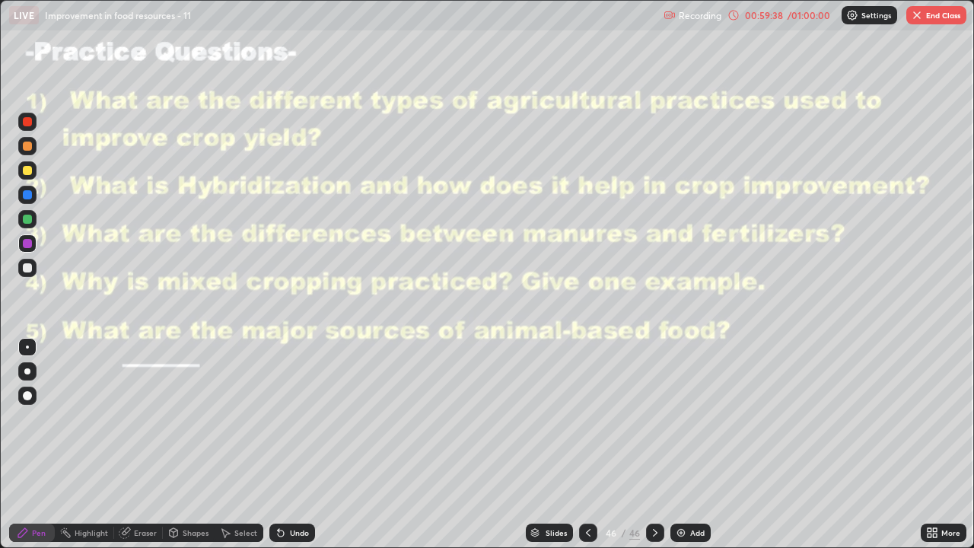
click at [945, 22] on button "End Class" at bounding box center [936, 15] width 60 height 18
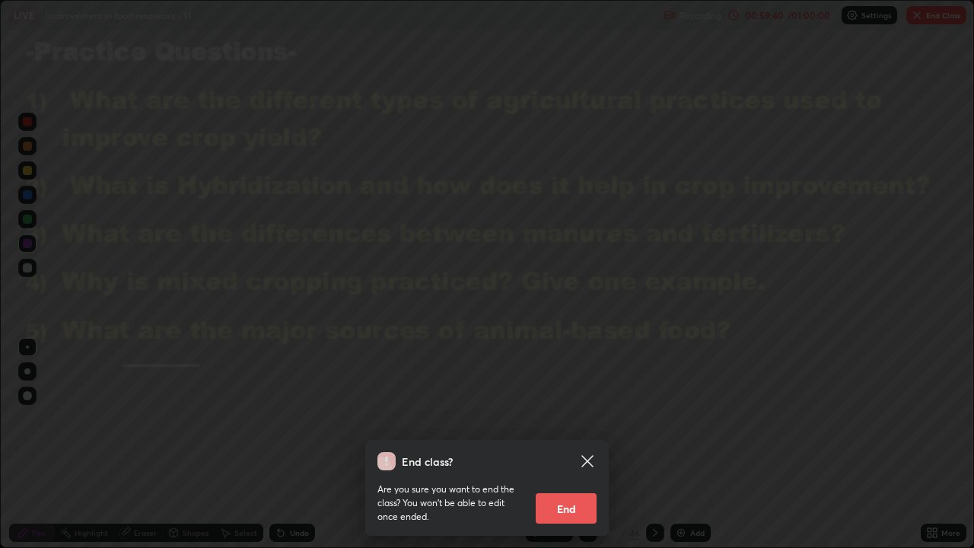
click at [554, 444] on button "End" at bounding box center [565, 508] width 61 height 30
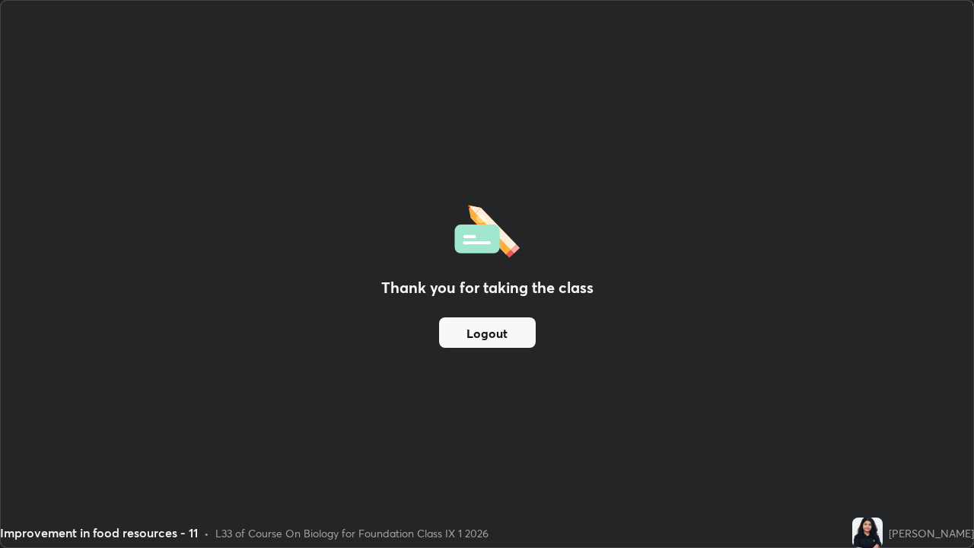
click at [526, 327] on button "Logout" at bounding box center [487, 332] width 97 height 30
click at [443, 331] on button "Logout" at bounding box center [487, 332] width 97 height 30
click at [456, 336] on button "Logout" at bounding box center [487, 332] width 97 height 30
click at [465, 341] on button "Logout" at bounding box center [487, 332] width 97 height 30
